Goal: Information Seeking & Learning: Learn about a topic

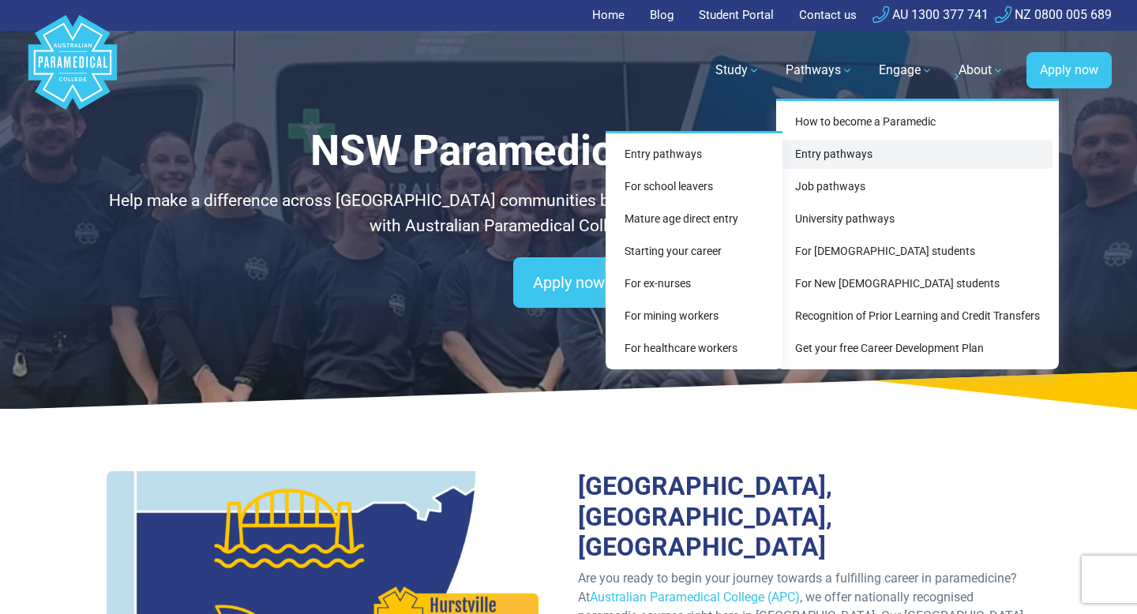
click at [820, 152] on link "Entry pathways" at bounding box center [917, 154] width 270 height 29
click at [686, 189] on link "For school leavers" at bounding box center [694, 186] width 164 height 29
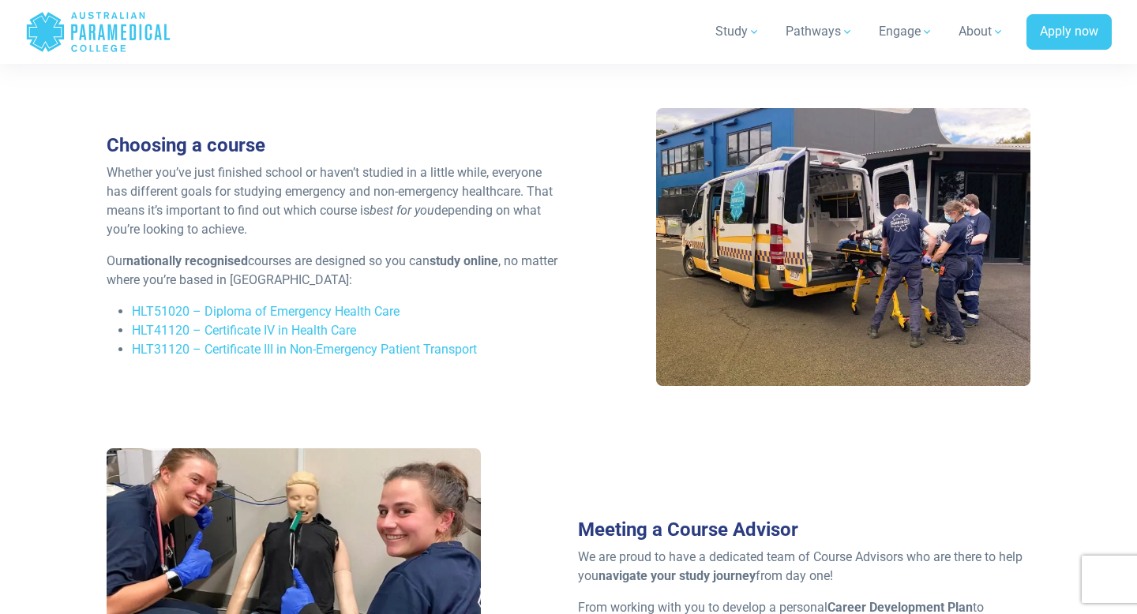
scroll to position [2136, 0]
